Goal: Task Accomplishment & Management: Manage account settings

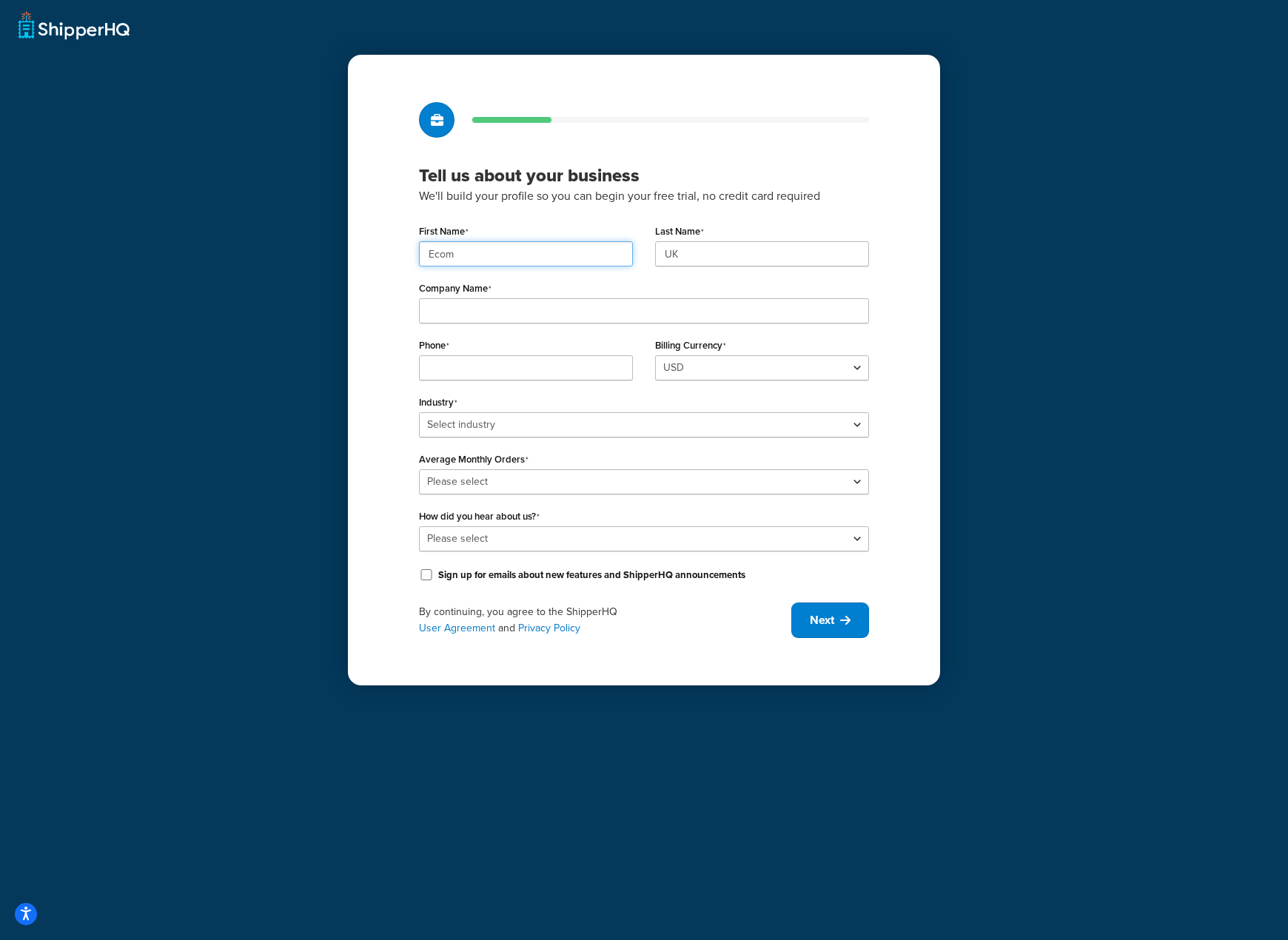
click at [496, 259] on input "Ecom" at bounding box center [525, 254] width 214 height 26
paste input "UMG"
type input "UMG"
click at [740, 251] on input "UK" at bounding box center [761, 254] width 214 height 26
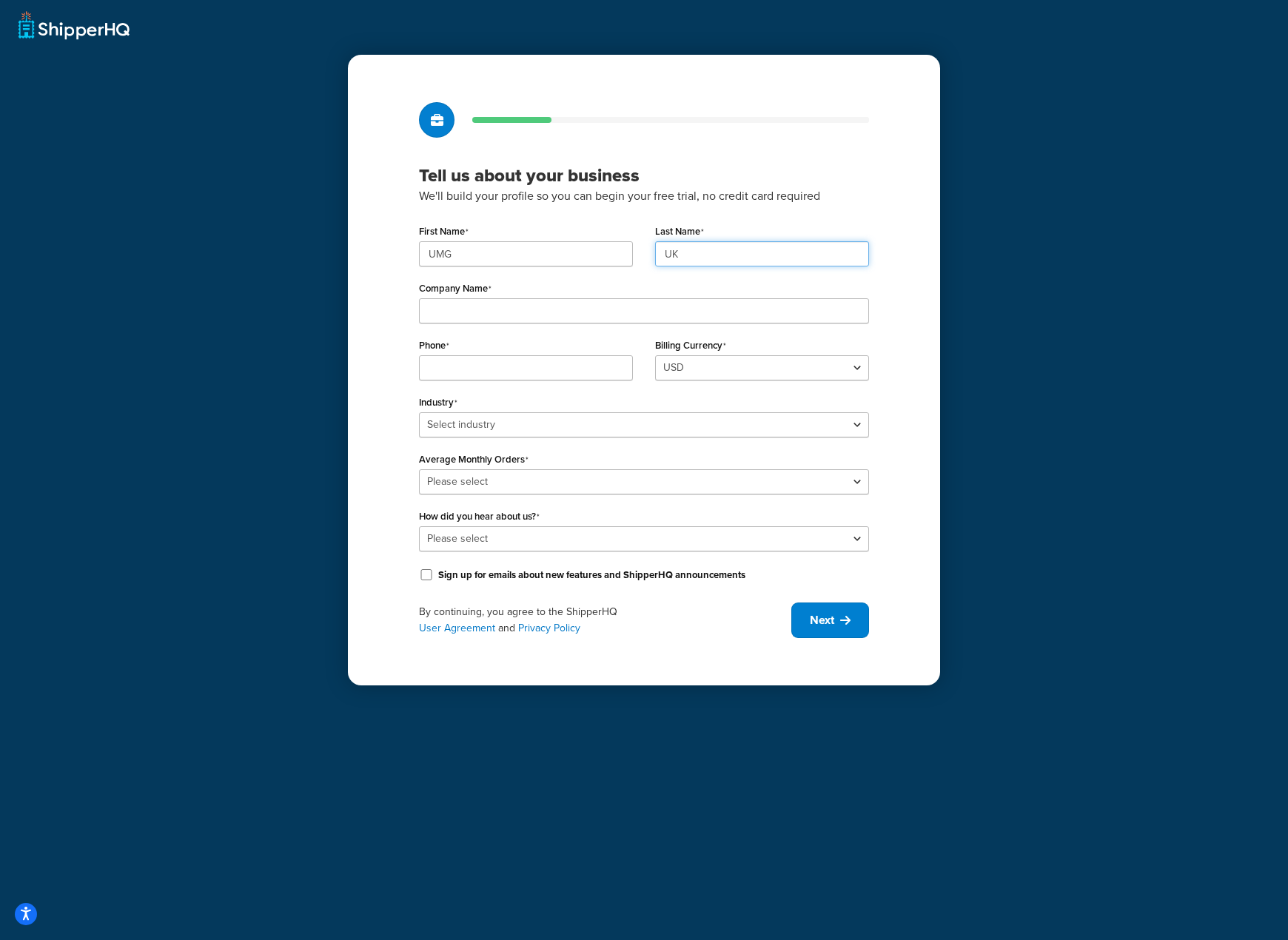
click at [738, 253] on input "UK" at bounding box center [761, 254] width 214 height 26
paste input "MG"
type input "UMG"
click at [666, 304] on input "Company Name" at bounding box center [643, 311] width 450 height 26
paste input "Universal Music Group"
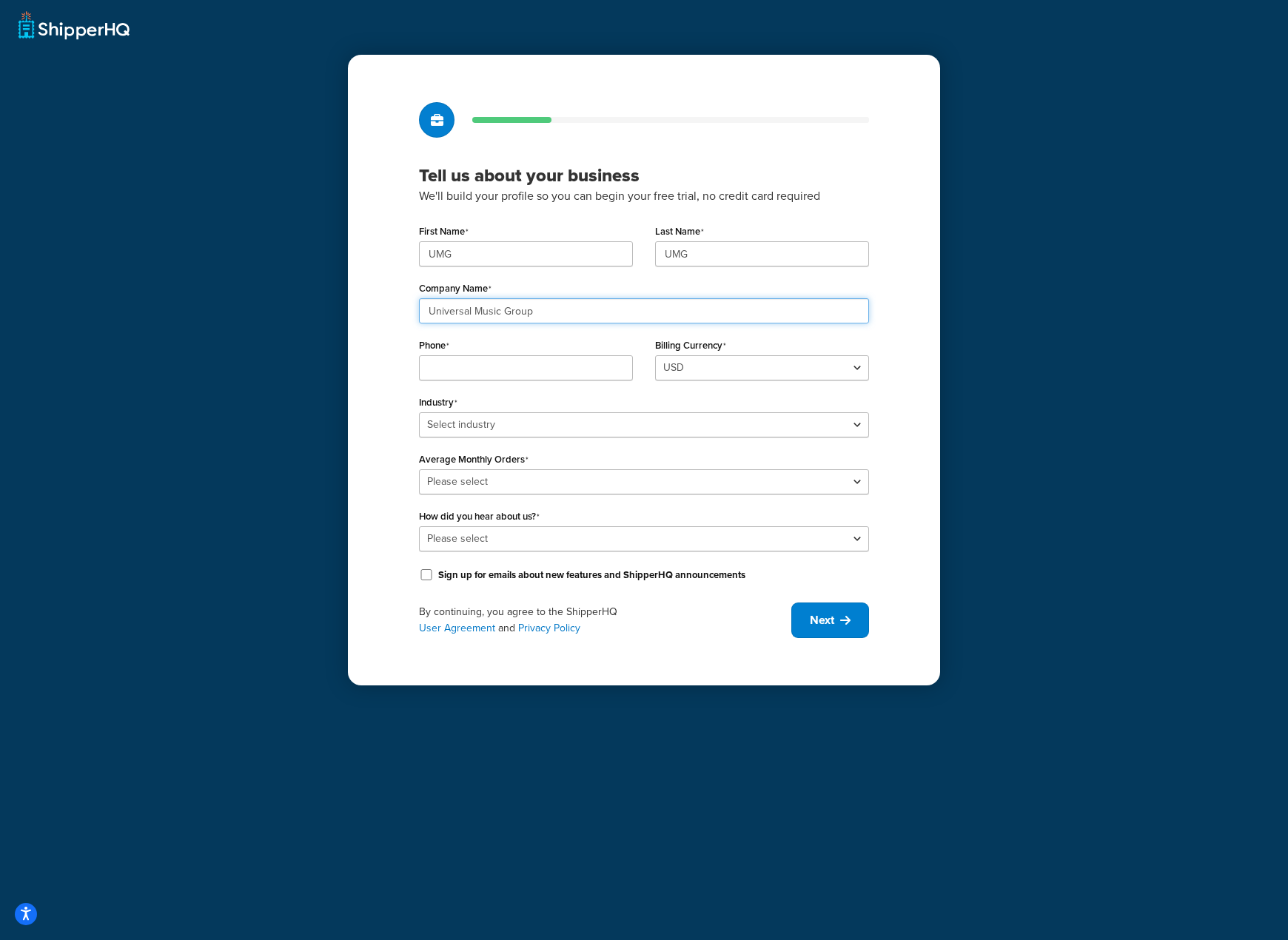
type input "Universal Music Group"
click at [530, 362] on input "Phone" at bounding box center [525, 368] width 214 height 26
paste input "08449137510"
type input "08449137510"
click at [838, 422] on select "Select industry Automotive Adult Agriculture Alcohol, Tobacco & CBD Arts & Craf…" at bounding box center [643, 425] width 450 height 26
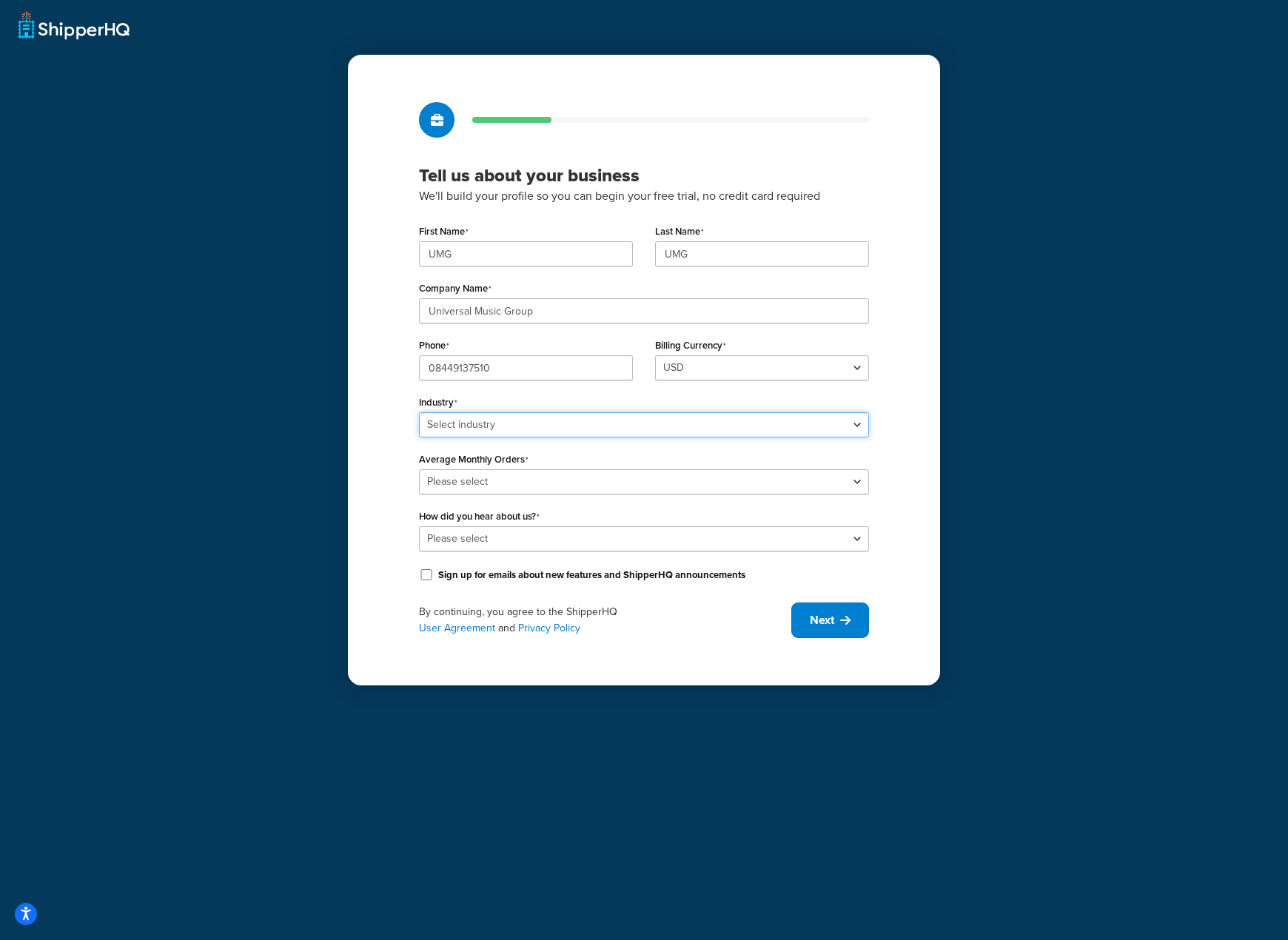
select select "7"
click at [419, 413] on select "Select industry Automotive Adult Agriculture Alcohol, Tobacco & CBD Arts & Craf…" at bounding box center [643, 425] width 450 height 26
click at [719, 481] on select "Please select 0-500 501-1,000 1,001-10,000 10,001-20,000 Over 20,000" at bounding box center [643, 482] width 450 height 26
select select "5"
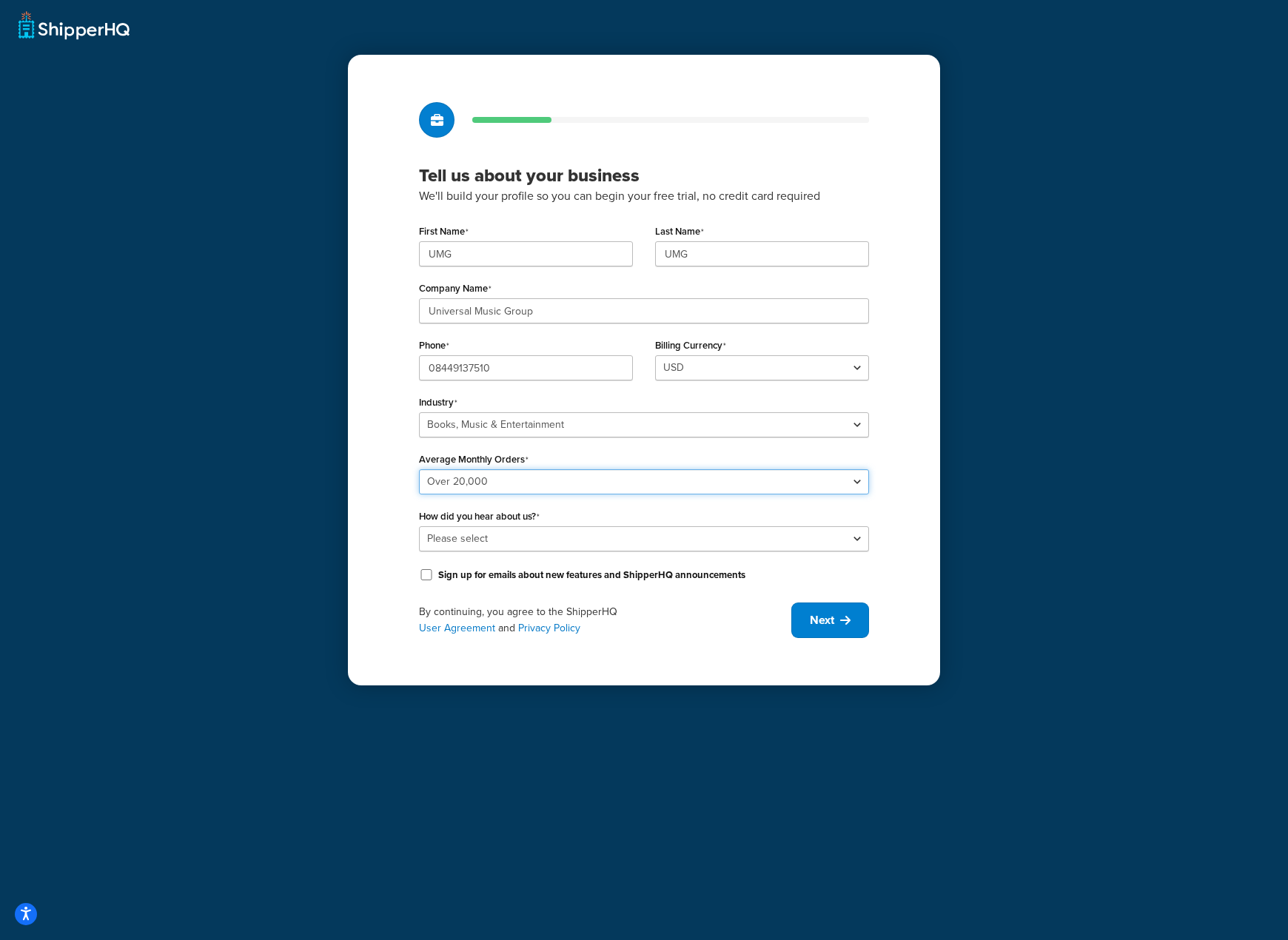
click at [419, 470] on select "Please select 0-500 501-1,000 1,001-10,000 10,001-20,000 Over 20,000" at bounding box center [643, 482] width 450 height 26
click at [700, 534] on select "Please select Online Search App Store or Marketplace Listing Referred by Agency…" at bounding box center [643, 539] width 450 height 26
select select "10"
click at [419, 527] on select "Please select Online Search App Store or Marketplace Listing Referred by Agency…" at bounding box center [643, 539] width 450 height 26
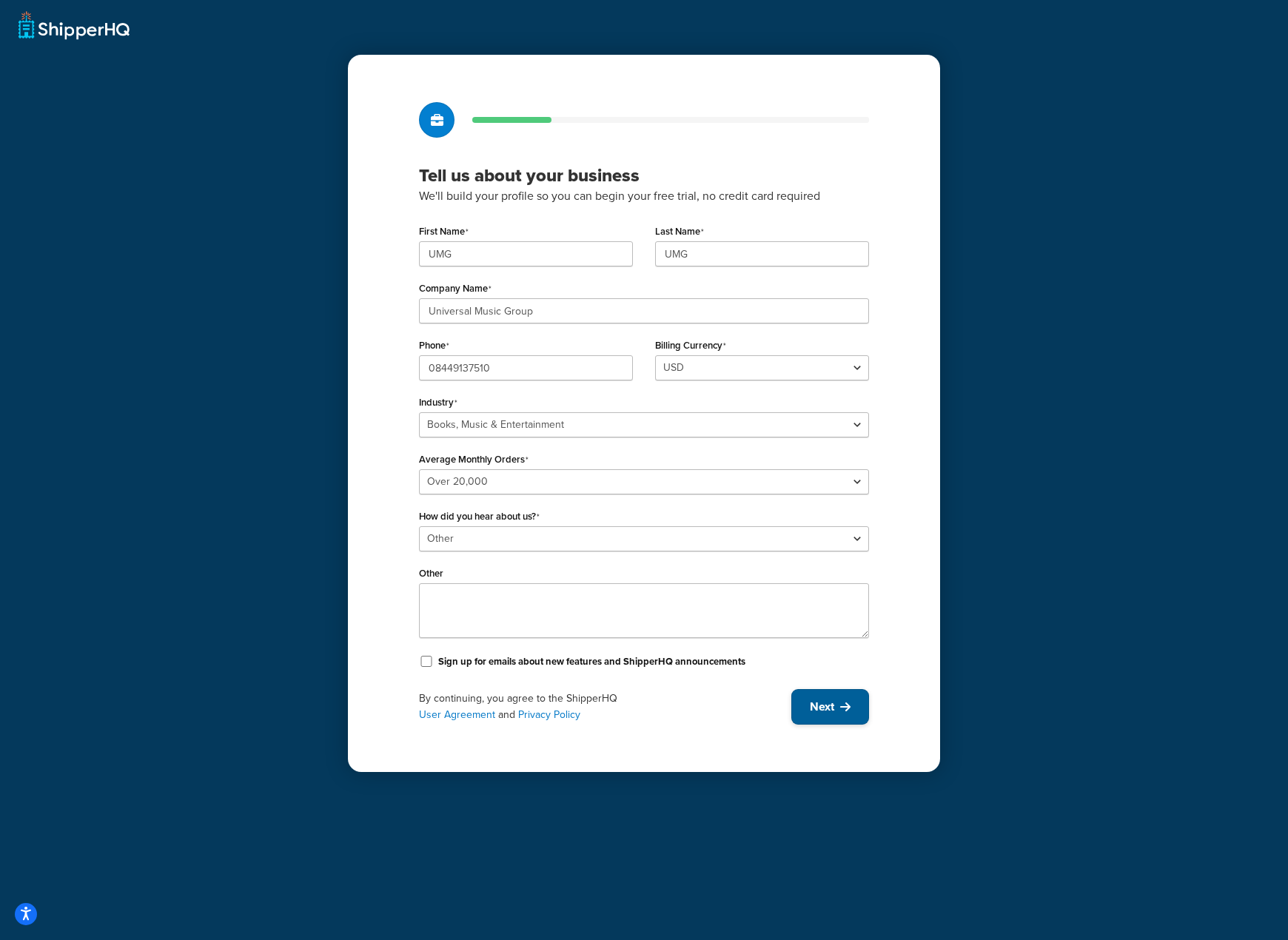
click at [846, 715] on button "Next" at bounding box center [829, 707] width 77 height 36
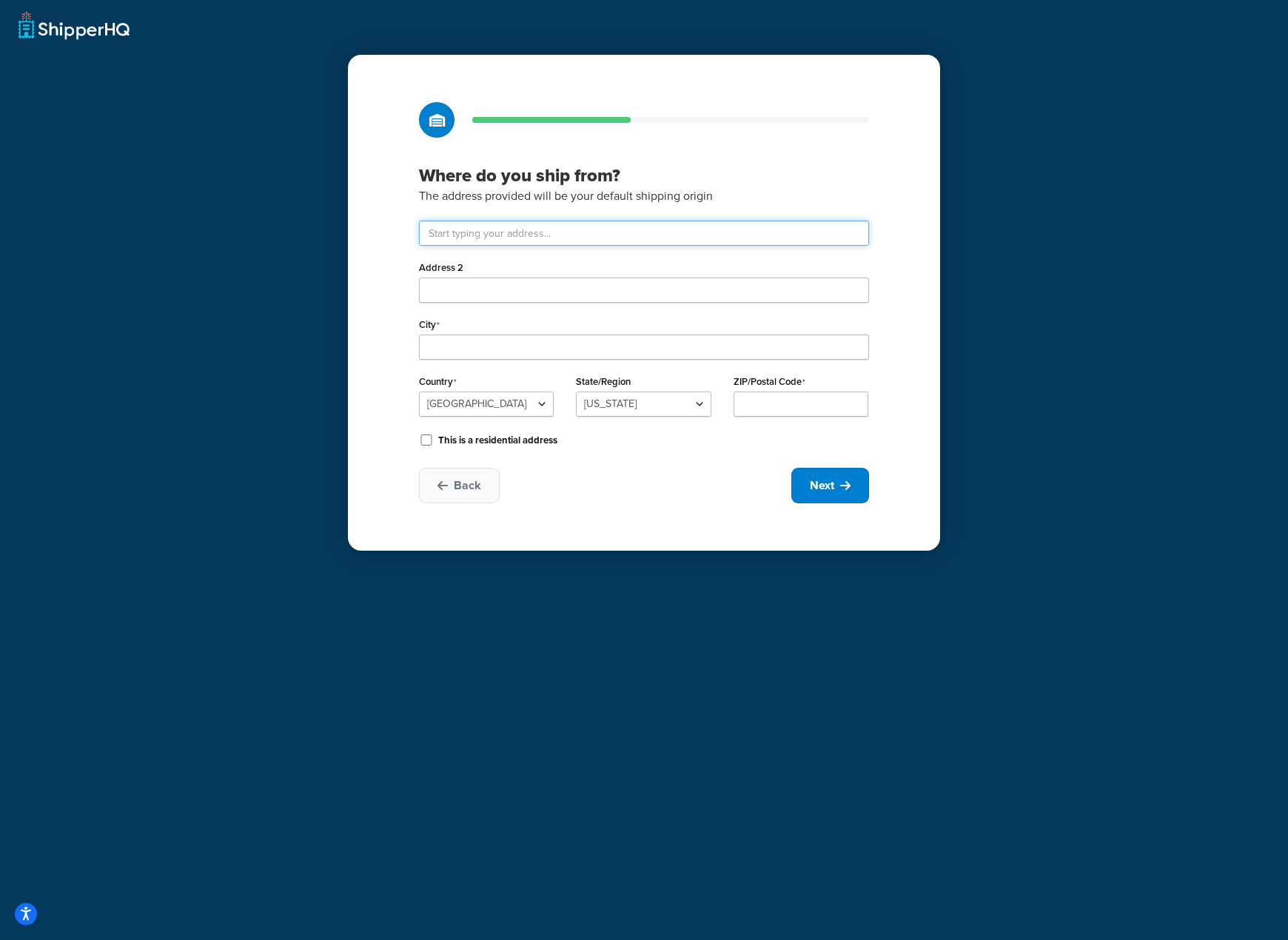
click at [508, 231] on input "text" at bounding box center [643, 233] width 450 height 26
type input "Drayton Field Industrial Estate"
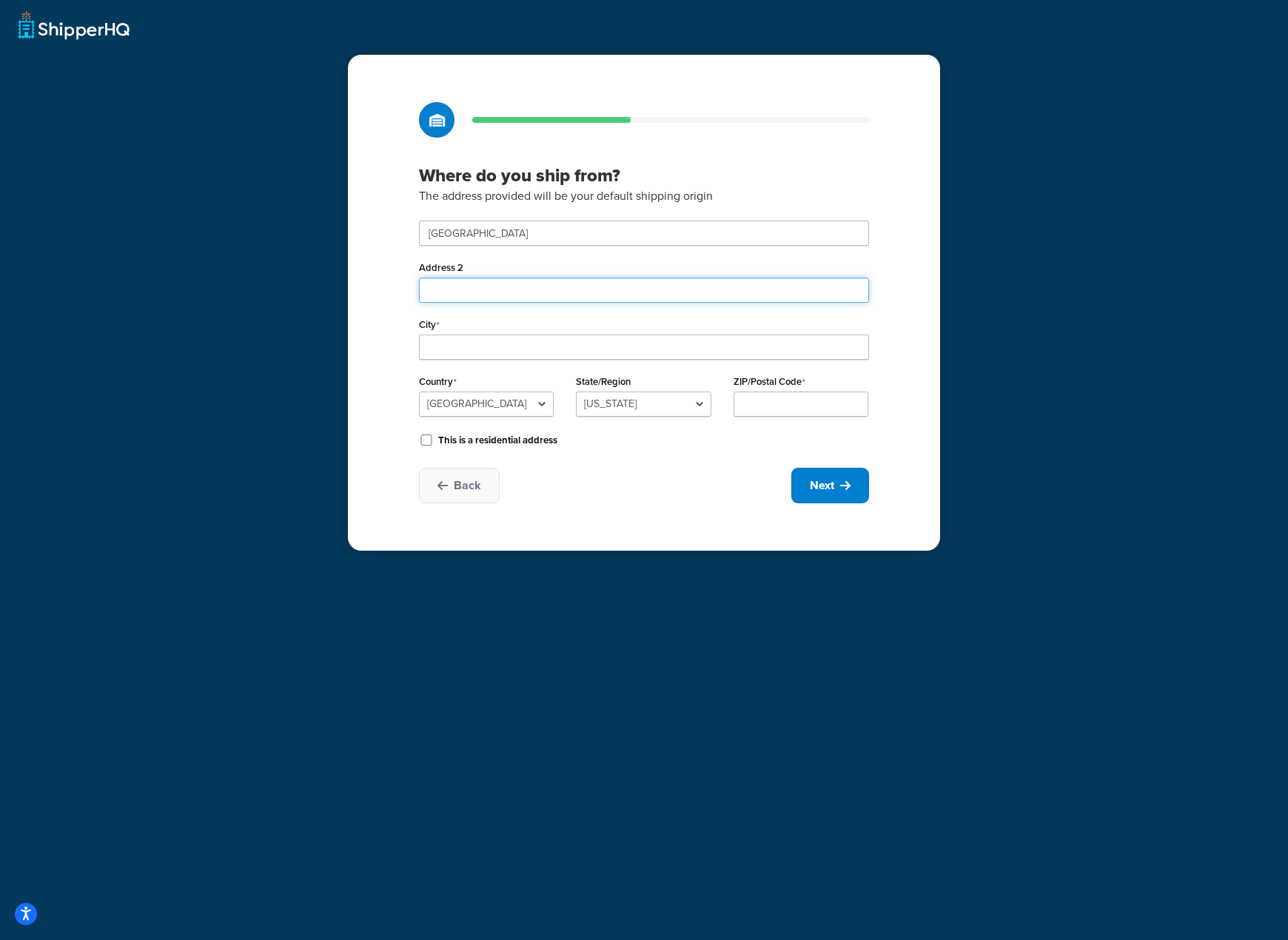
type input "Nasmyth Road"
type input "Daventry"
select select "1226"
type input "NN11 8NF"
click at [923, 322] on div "Where do you ship from? The address provided will be your default shipping orig…" at bounding box center [644, 302] width 592 height 496
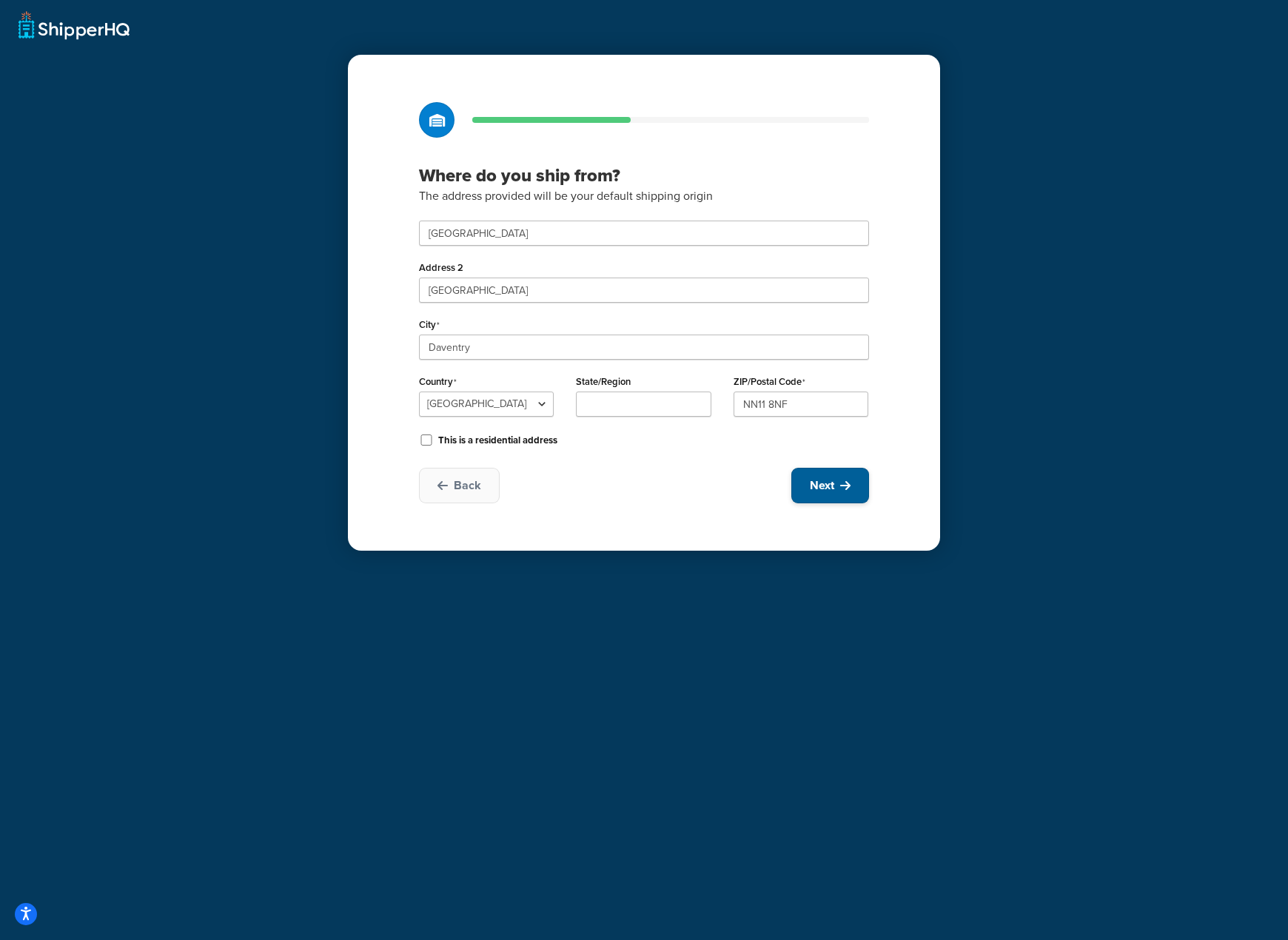
click at [846, 493] on button "Next" at bounding box center [829, 486] width 77 height 36
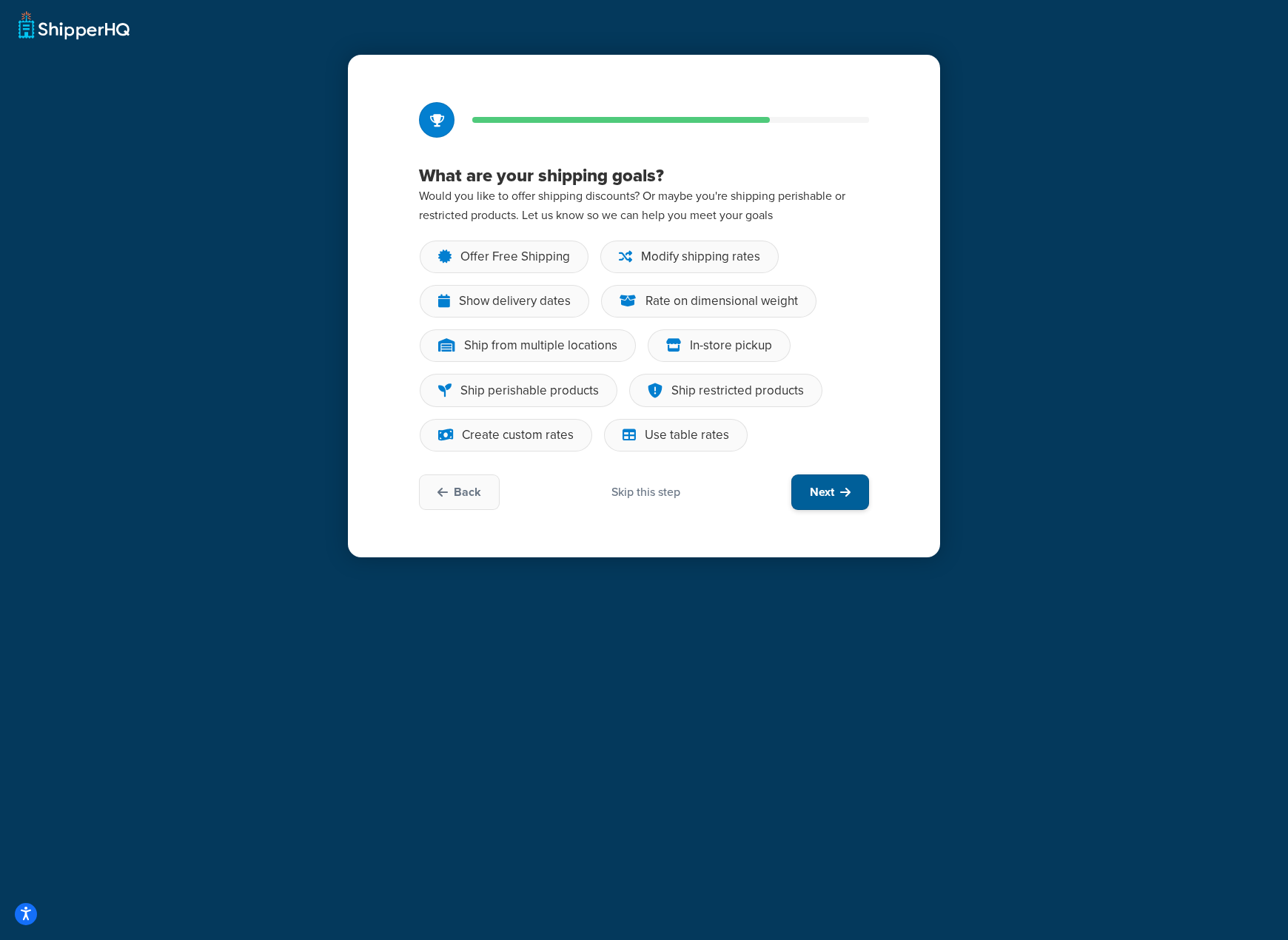
click at [834, 487] on span "Next" at bounding box center [822, 492] width 25 height 16
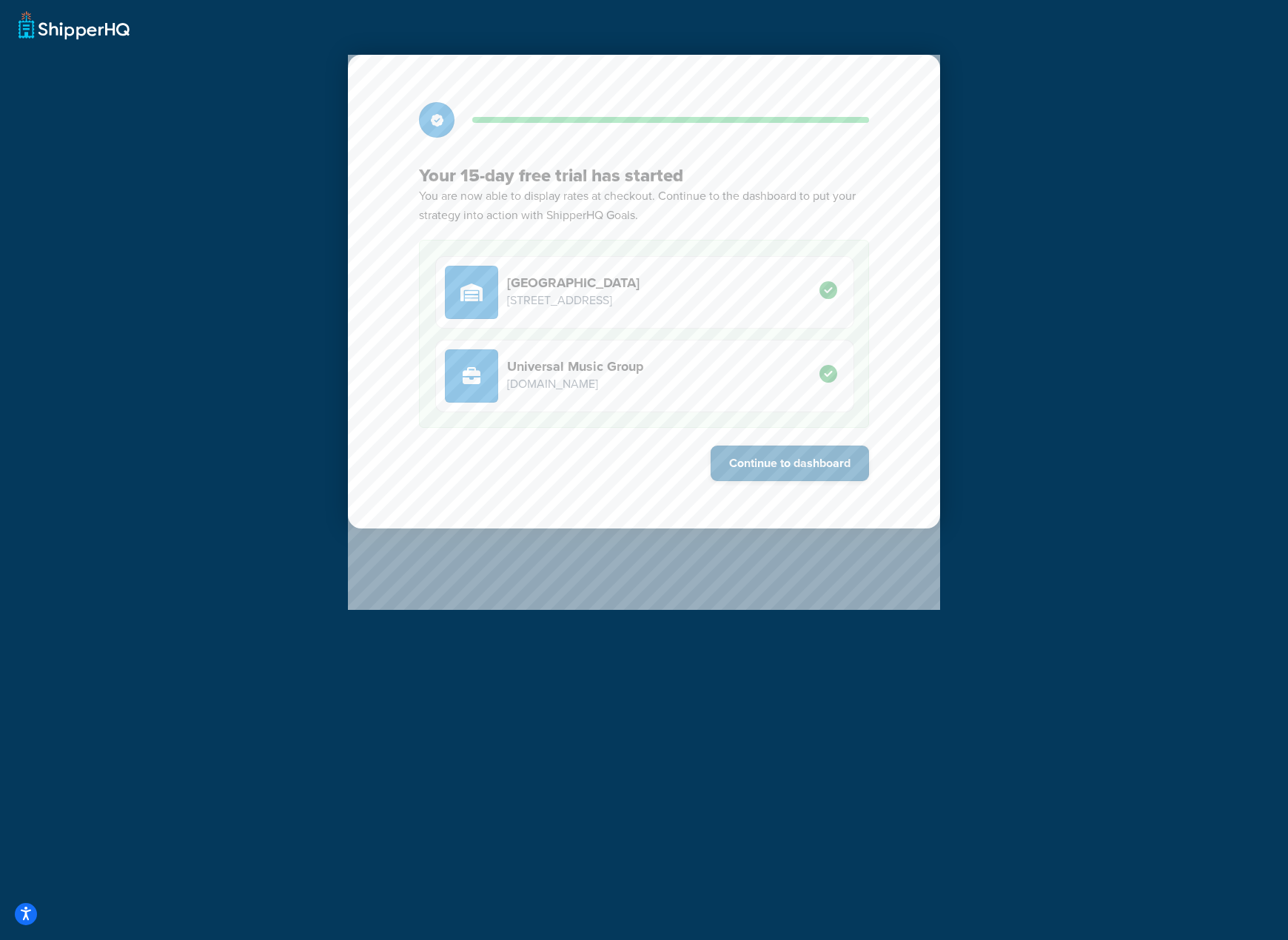
click at [821, 464] on button "Continue to dashboard" at bounding box center [789, 464] width 158 height 36
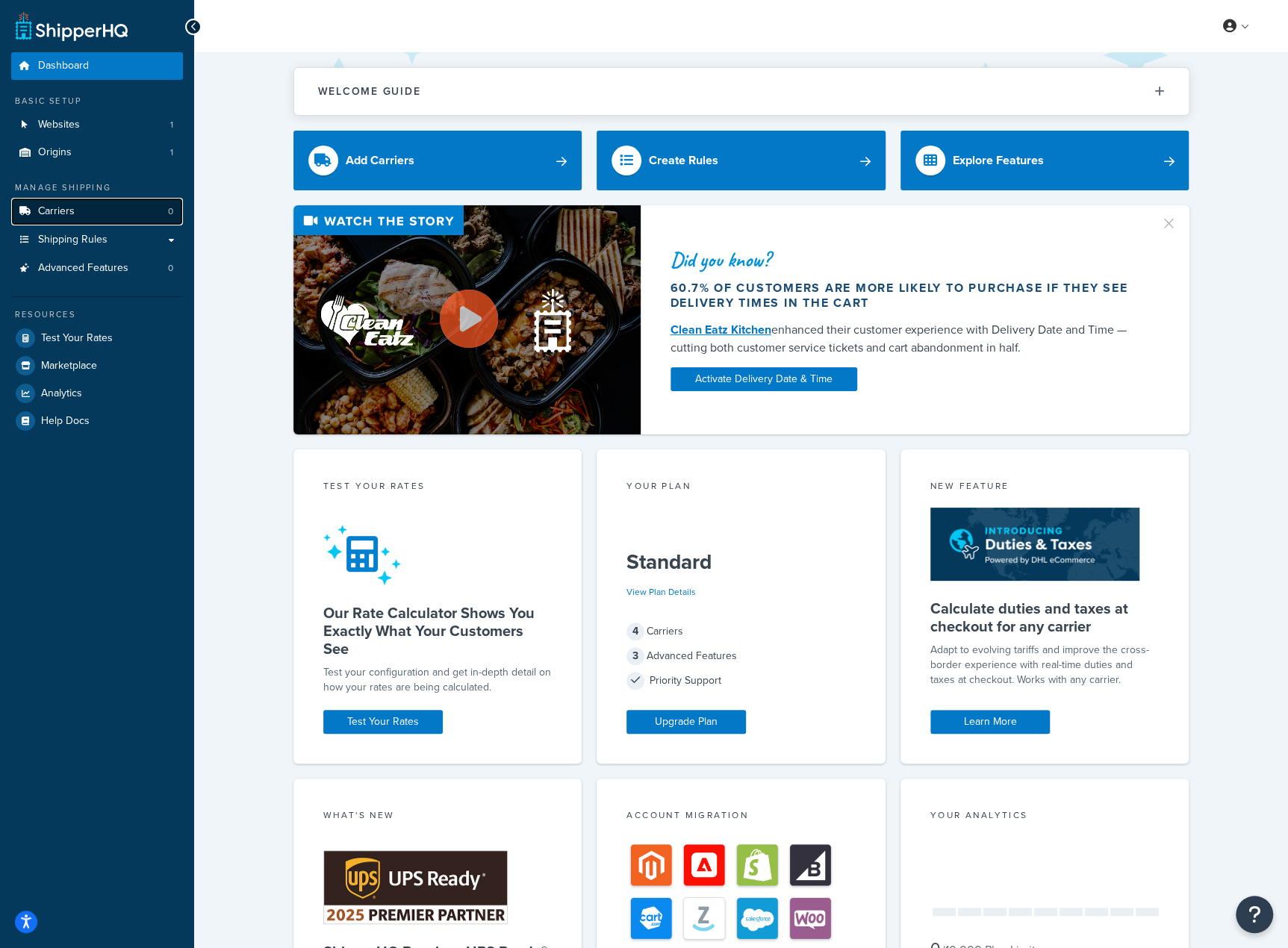
click at [100, 214] on link "Carriers 0" at bounding box center [97, 212] width 172 height 27
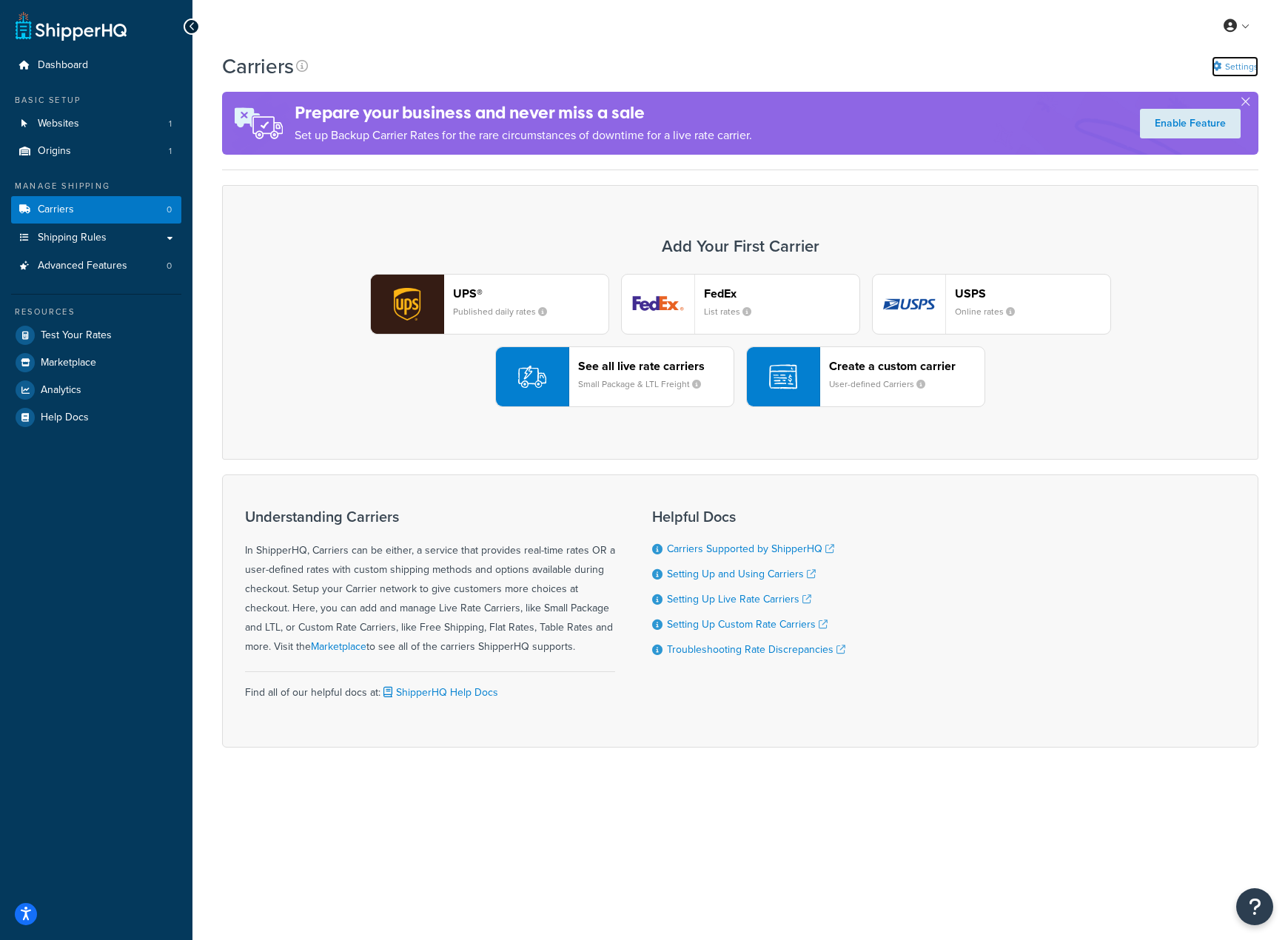
click at [1239, 61] on link "Settings" at bounding box center [1234, 66] width 47 height 20
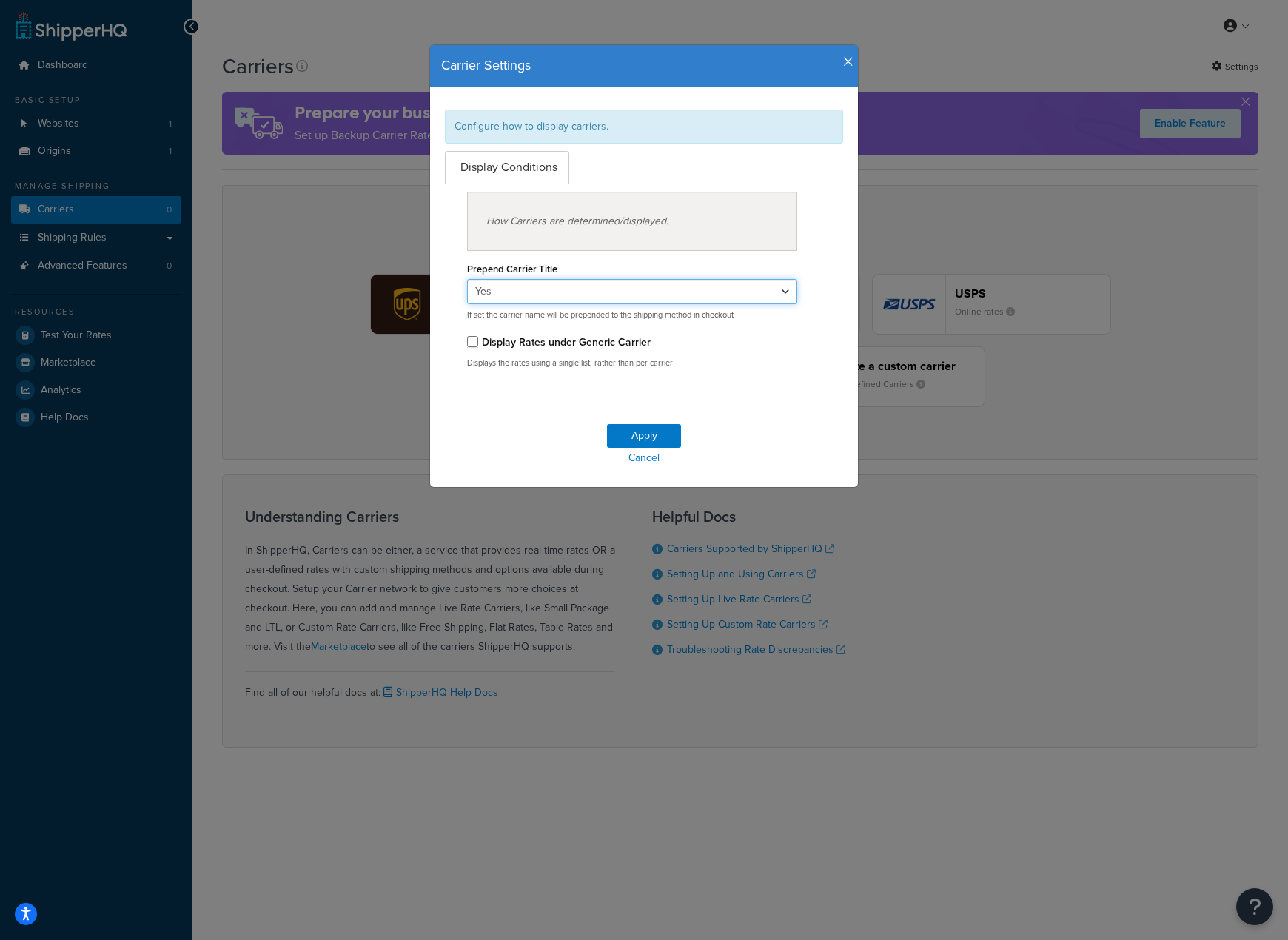
click at [777, 287] on select "Yes No" at bounding box center [632, 292] width 330 height 26
select select "false"
click at [467, 279] on select "Yes No" at bounding box center [632, 292] width 330 height 26
click at [653, 435] on button "Apply" at bounding box center [643, 436] width 74 height 24
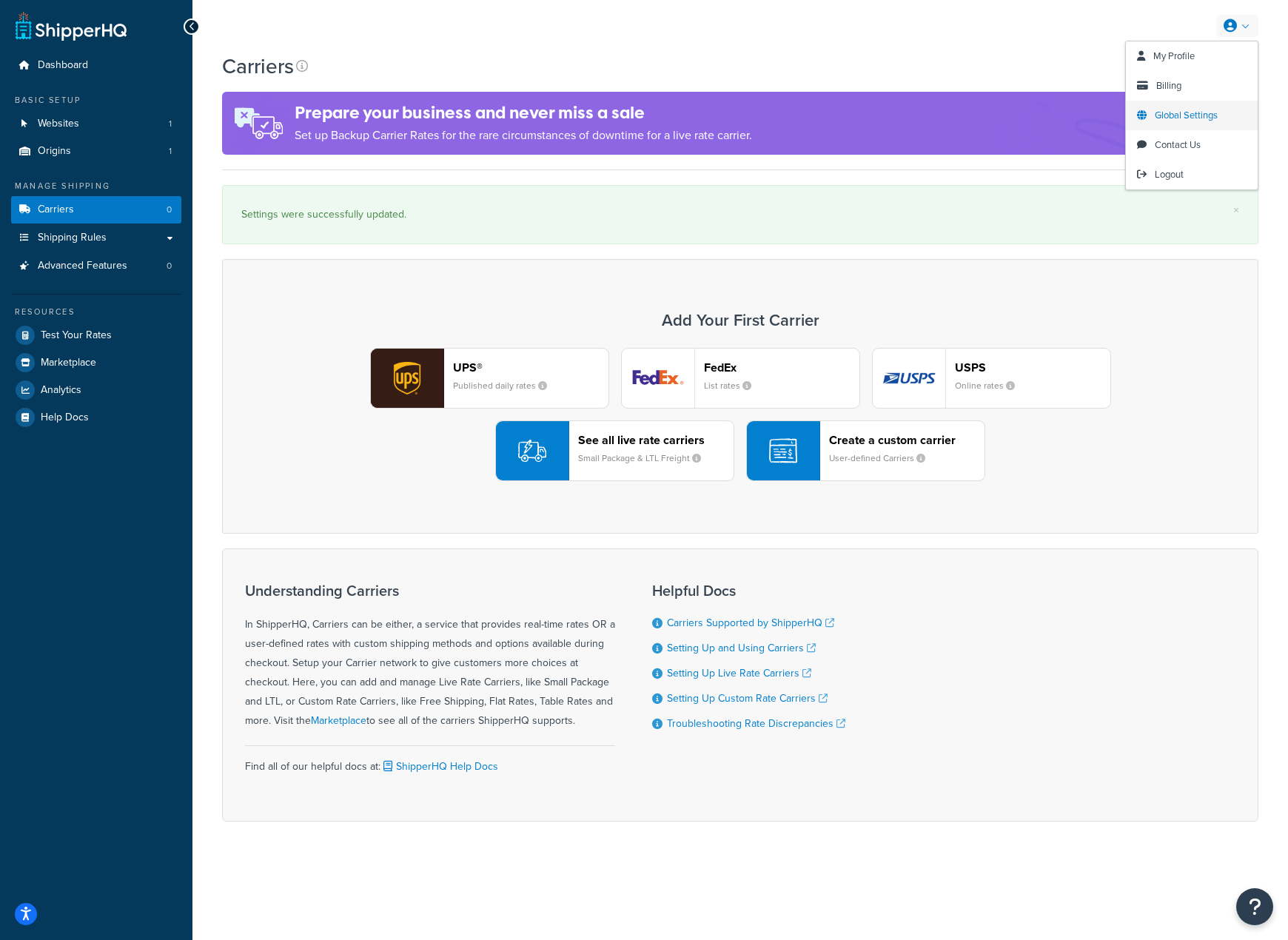
click at [1203, 111] on span "Global Settings" at bounding box center [1186, 115] width 63 height 14
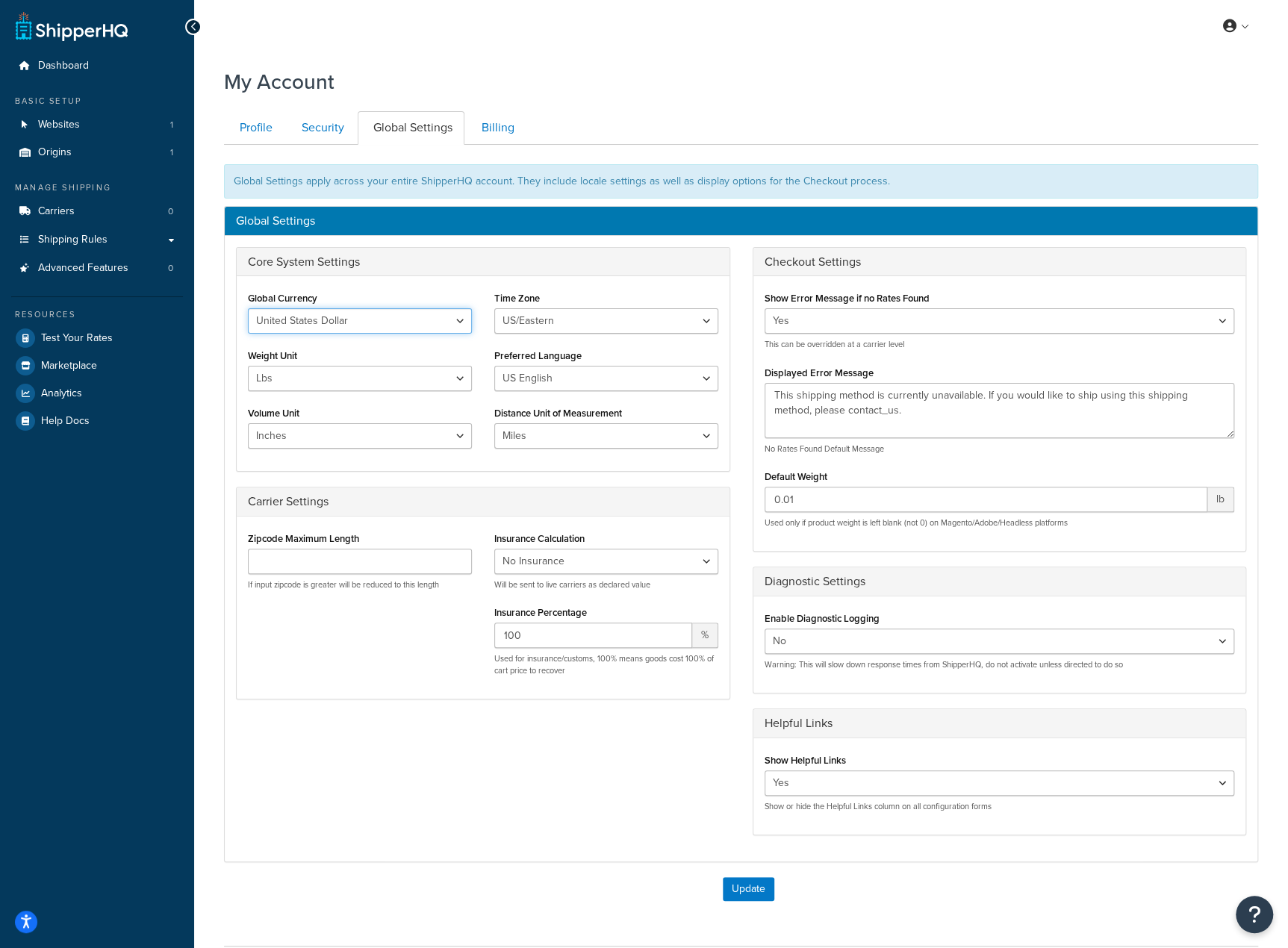
click at [457, 322] on select "United States Dollar Euro British Pound Australian Dollar Canadian Dollar Japan…" at bounding box center [360, 321] width 224 height 26
select select "GBP"
click at [248, 308] on select "United States Dollar Euro British Pound Australian Dollar Canadian Dollar Japan…" at bounding box center [360, 321] width 224 height 26
click at [527, 324] on select "US/Hawaii US/Alaska US/Pacific US/Central US/Mountain US/Eastern US/Arizona Afr…" at bounding box center [606, 321] width 224 height 26
select select "Europe/[GEOGRAPHIC_DATA]"
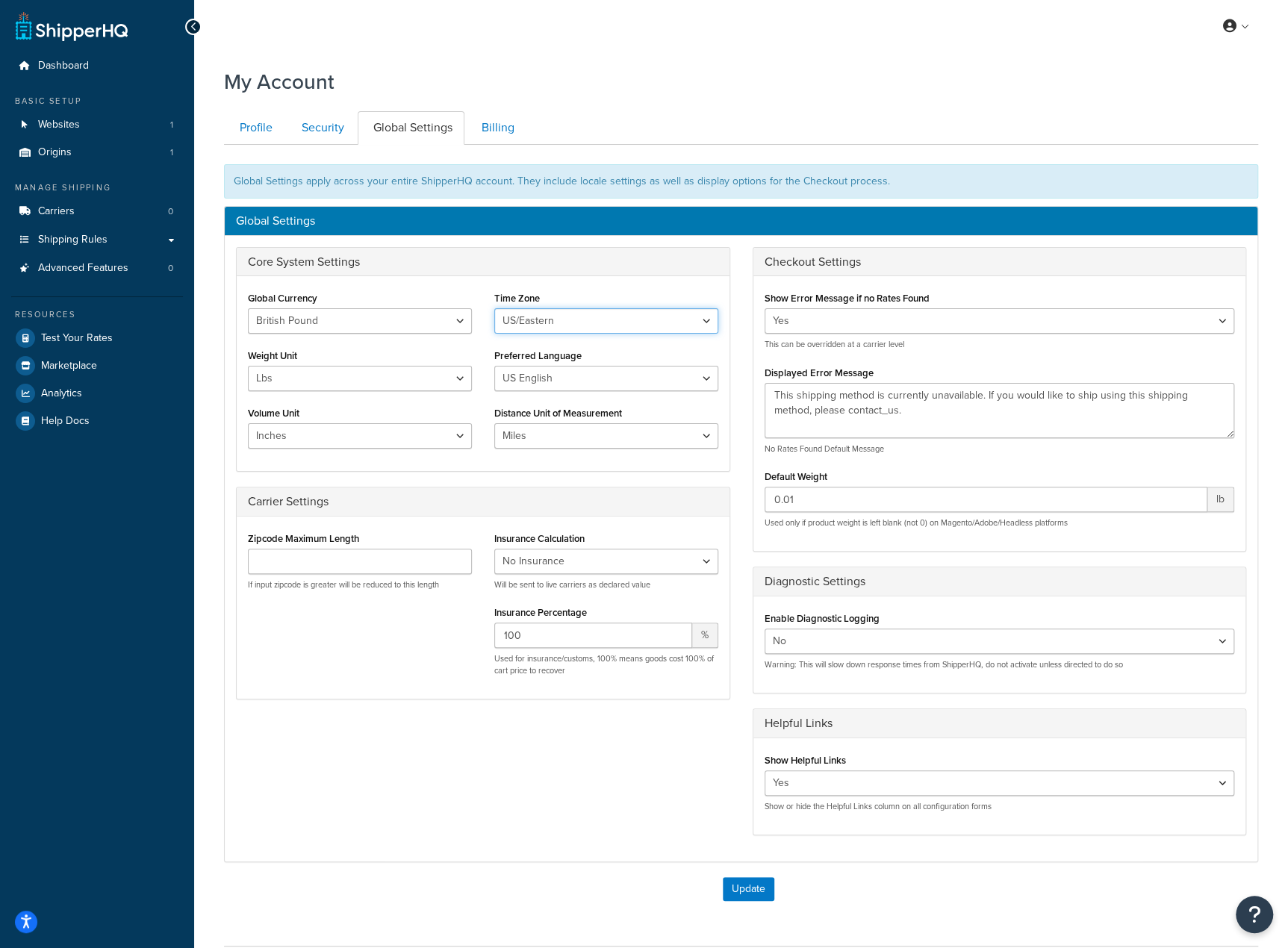
click at [494, 308] on select "US/Hawaii US/Alaska US/Pacific US/Central US/Mountain US/Eastern US/Arizona Afr…" at bounding box center [606, 321] width 224 height 26
click at [463, 377] on select "Lbs Kgs" at bounding box center [360, 378] width 224 height 26
select select "kg"
click at [248, 365] on select "Lbs Kgs" at bounding box center [360, 378] width 224 height 26
click at [558, 382] on select "US English British English" at bounding box center [606, 378] width 224 height 26
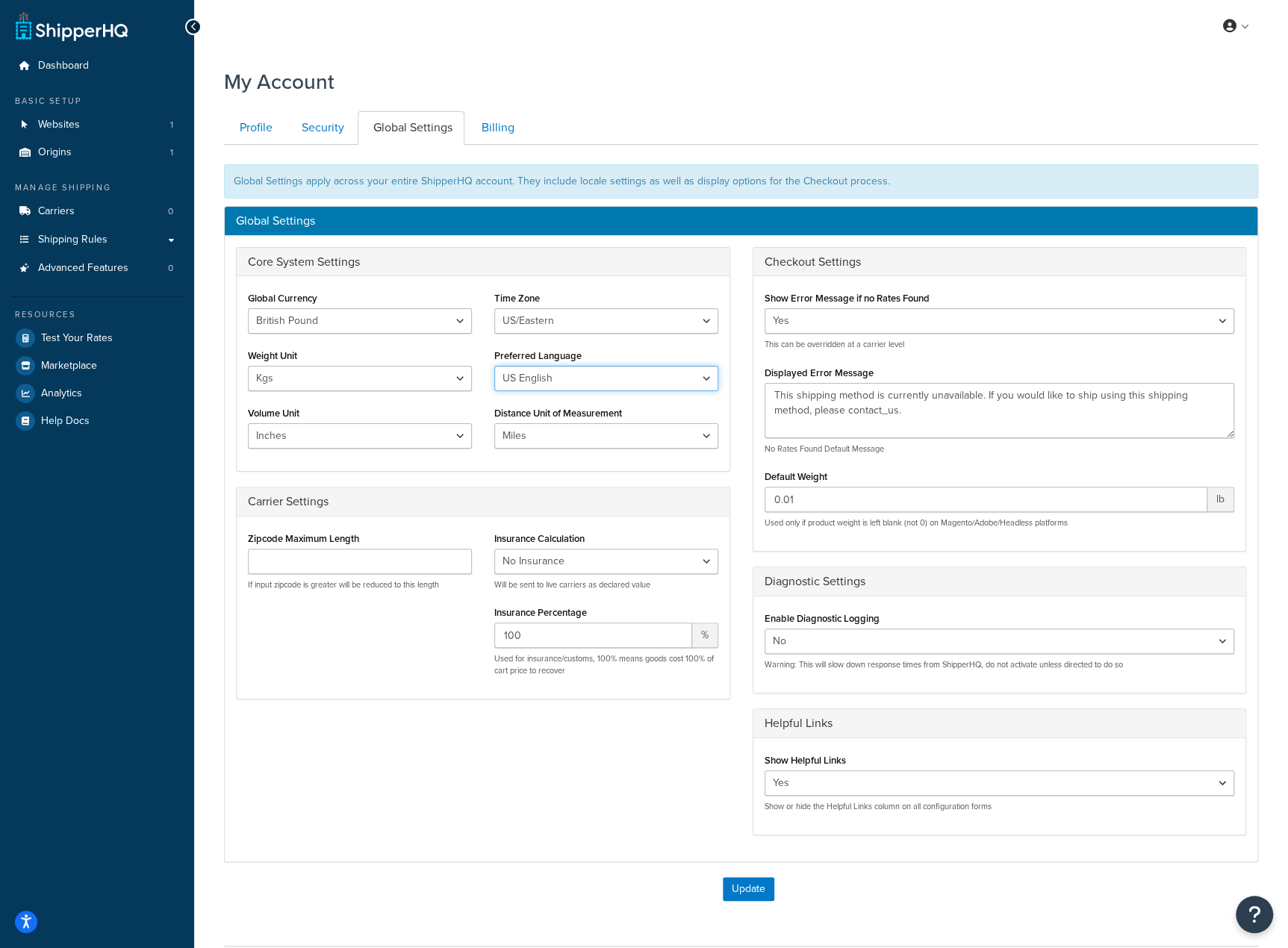
select select "en-[GEOGRAPHIC_DATA]"
click at [494, 365] on select "US English British English" at bounding box center [606, 378] width 224 height 26
click at [450, 433] on select "Inches Centimetres Feet Yards Metres" at bounding box center [360, 436] width 224 height 26
select select "cm"
click at [248, 423] on select "Inches Centimetres Feet Yards Metres" at bounding box center [360, 436] width 224 height 26
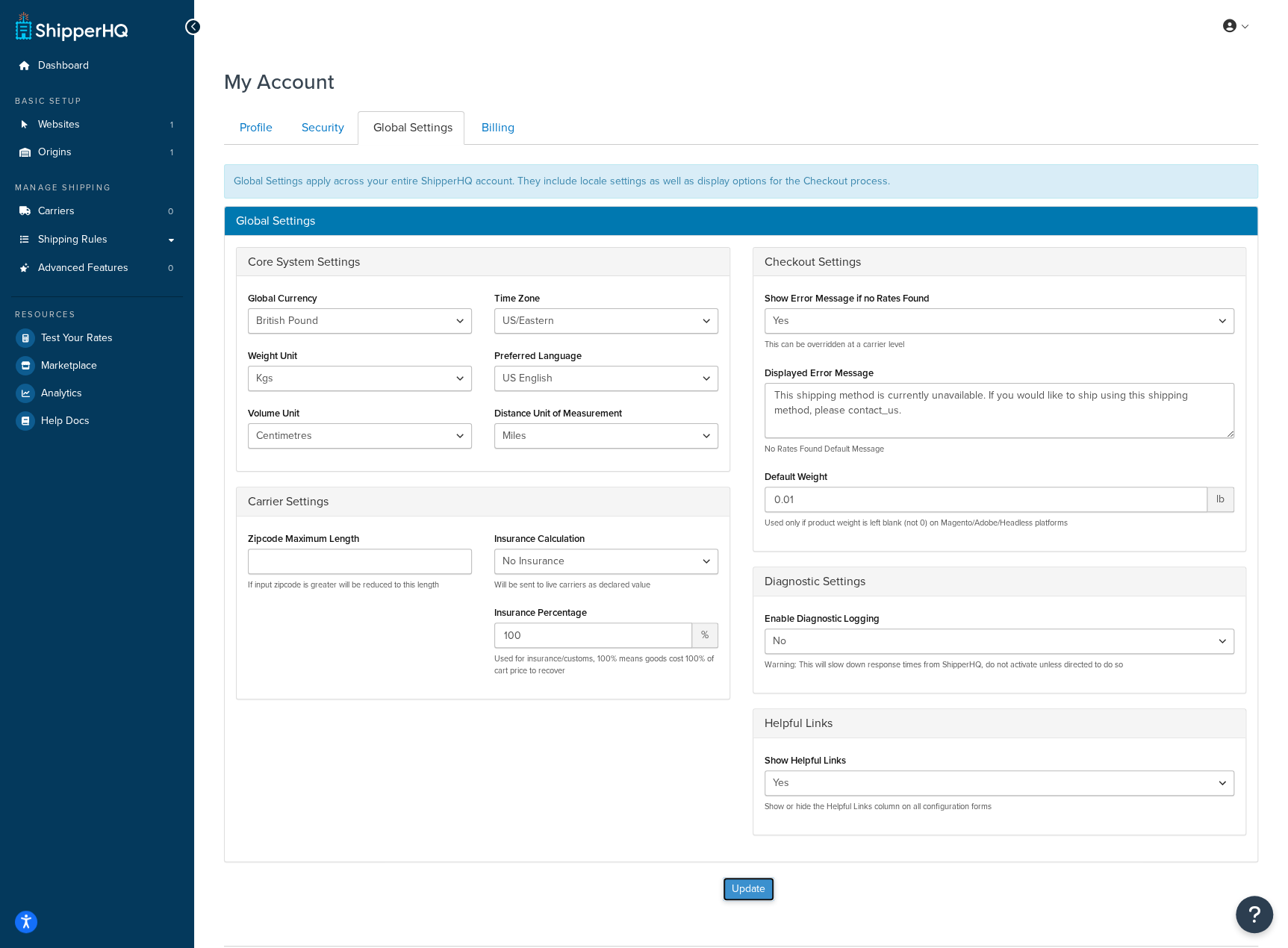
click at [744, 885] on button "Update" at bounding box center [748, 889] width 51 height 24
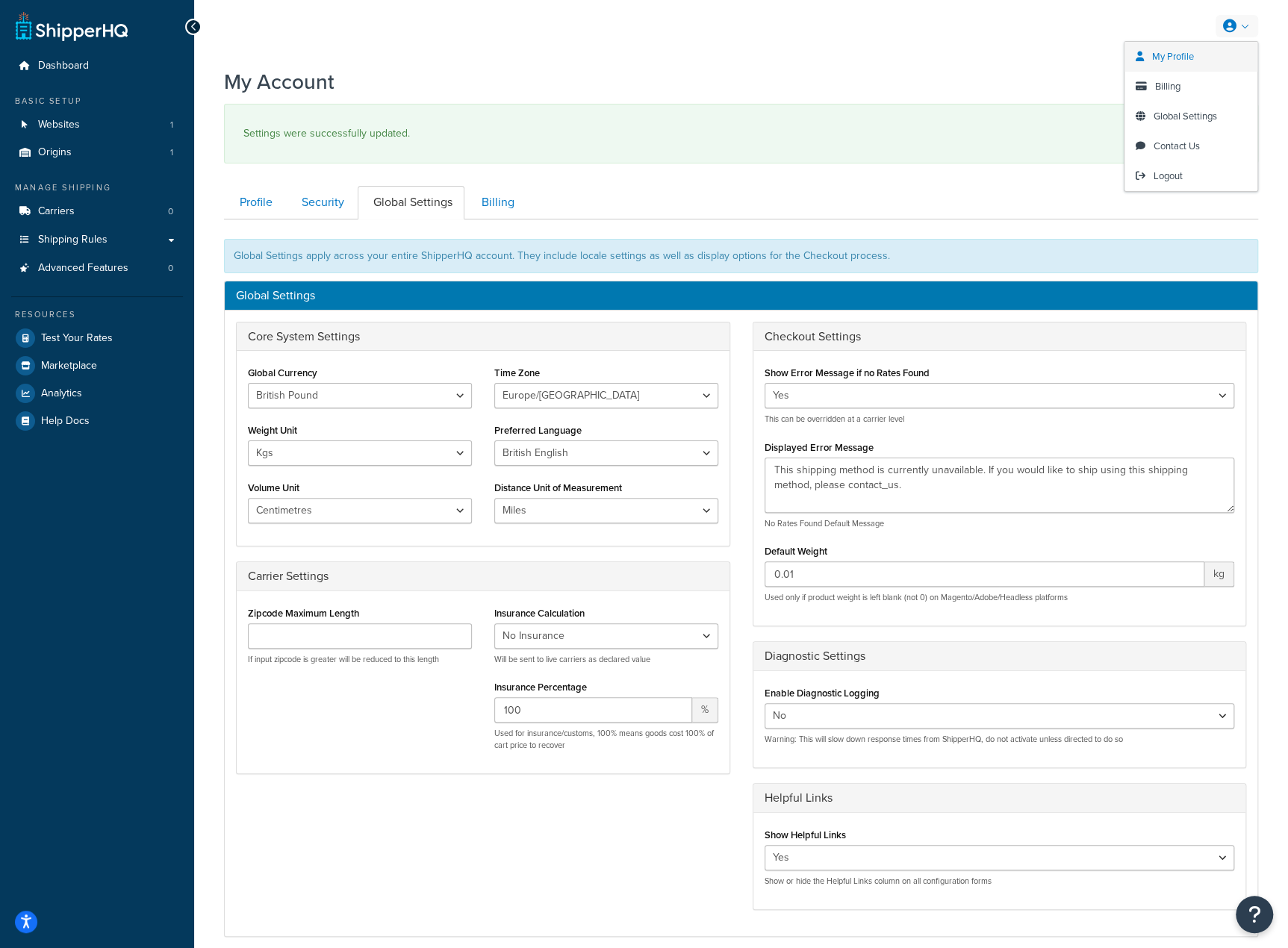
click at [1176, 55] on span "My Profile" at bounding box center [1173, 56] width 42 height 15
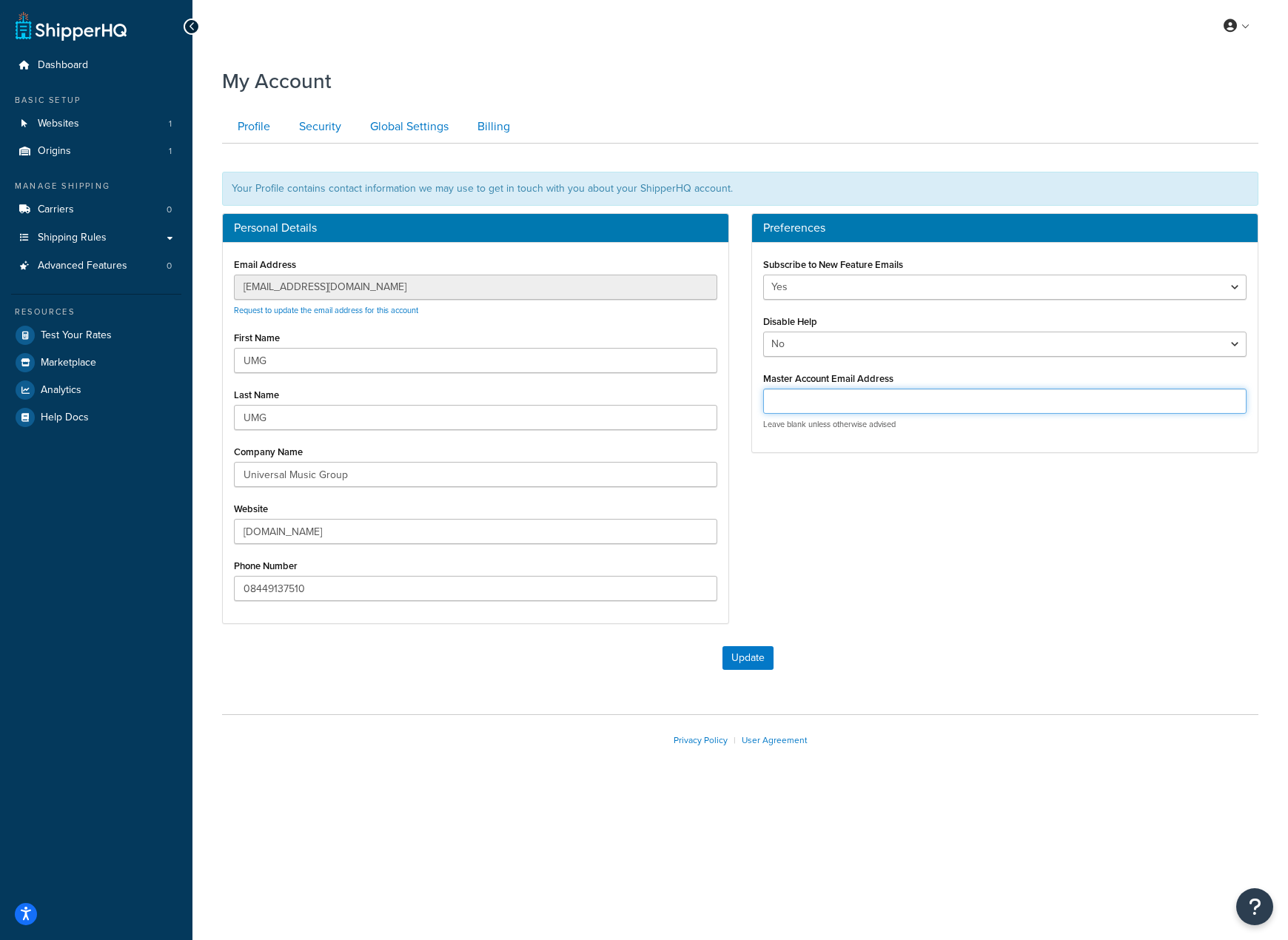
click at [868, 407] on input "Master Account Email Address" at bounding box center [1005, 402] width 483 height 26
paste input "[EMAIL_ADDRESS][DOMAIN_NAME]"
type input "[EMAIL_ADDRESS][DOMAIN_NAME]"
drag, startPoint x: 762, startPoint y: 658, endPoint x: 714, endPoint y: 73, distance: 587.0
click at [762, 658] on button "Update" at bounding box center [748, 658] width 51 height 24
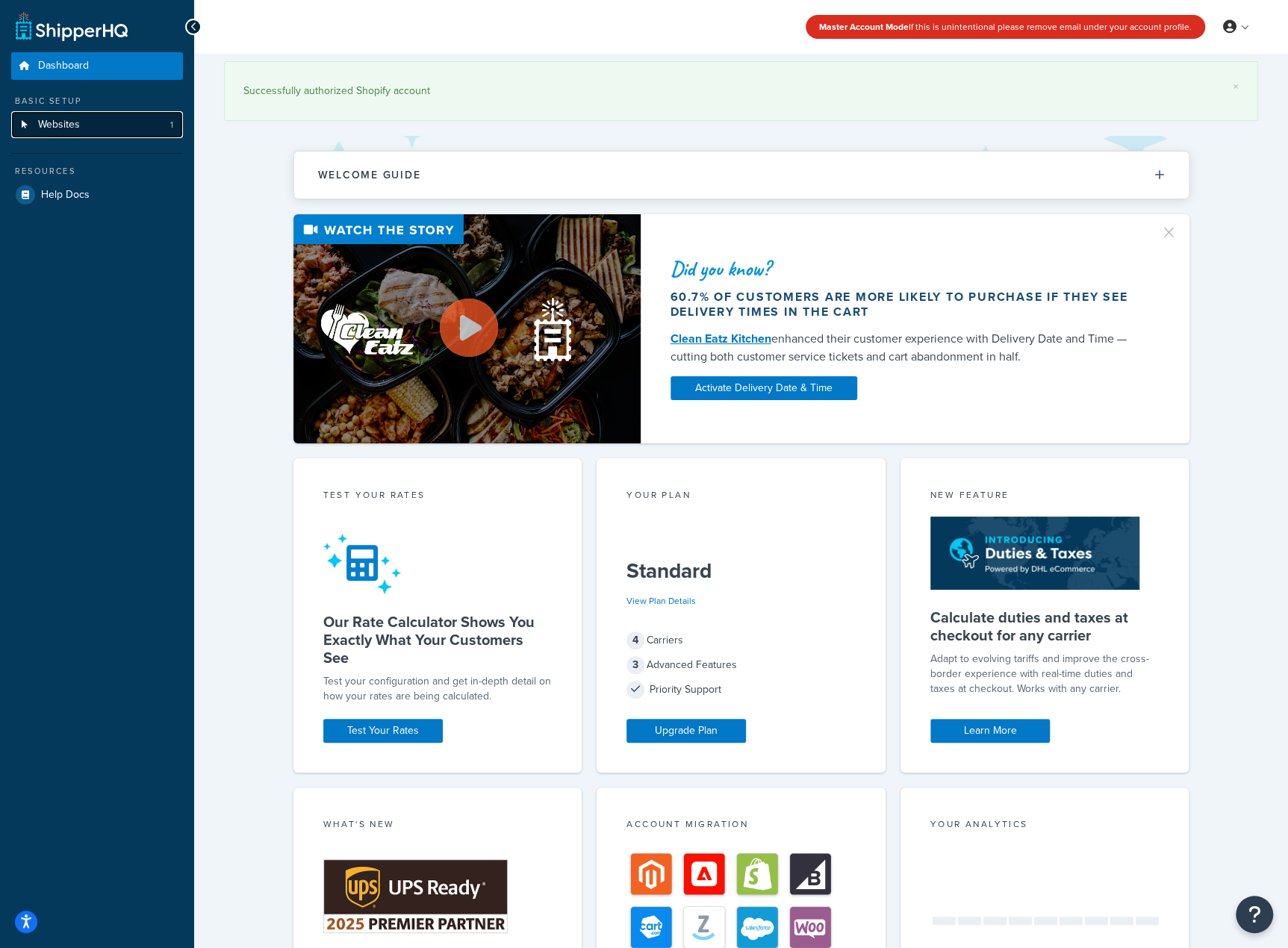
click at [88, 124] on link "Websites 1" at bounding box center [97, 125] width 172 height 27
